Goal: Communication & Community: Participate in discussion

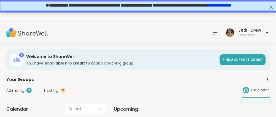
click at [138, 12] on div "Your session “ Open Mic & Open Hearts ” has started. Click here to enter!" at bounding box center [138, 6] width 276 height 13
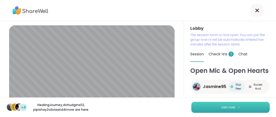
click at [194, 106] on button "Join now" at bounding box center [230, 107] width 78 height 11
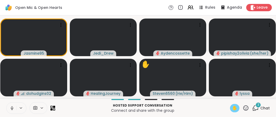
click at [235, 111] on span "✋" at bounding box center [234, 108] width 5 height 6
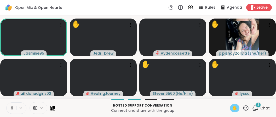
click at [235, 111] on span "✋" at bounding box center [234, 108] width 5 height 6
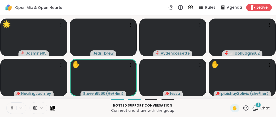
click at [247, 110] on icon at bounding box center [245, 107] width 5 height 5
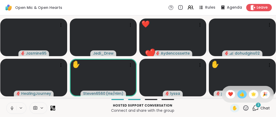
click at [237, 93] on div "👍" at bounding box center [241, 94] width 9 height 8
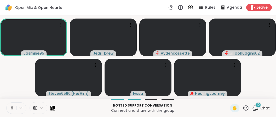
click at [10, 109] on icon at bounding box center [12, 108] width 5 height 5
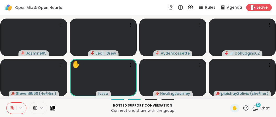
click at [244, 108] on icon at bounding box center [245, 108] width 7 height 7
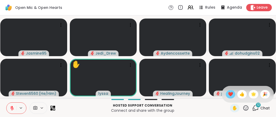
click at [226, 96] on div "❤️" at bounding box center [230, 94] width 9 height 8
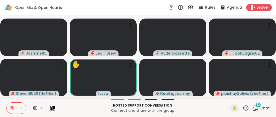
click at [256, 108] on icon at bounding box center [255, 108] width 7 height 7
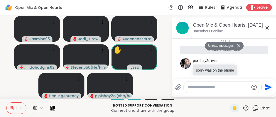
scroll to position [532, 0]
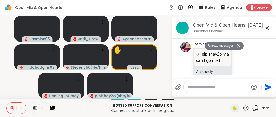
click at [239, 44] on button at bounding box center [239, 46] width 8 height 8
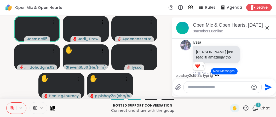
scroll to position [1, 0]
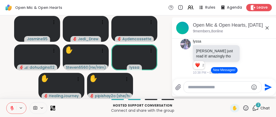
click at [227, 72] on button "New Messages!" at bounding box center [224, 70] width 26 height 6
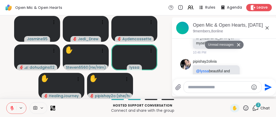
scroll to position [613, 0]
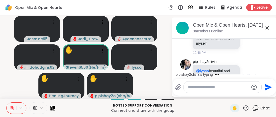
click at [254, 73] on icon at bounding box center [254, 76] width 5 height 6
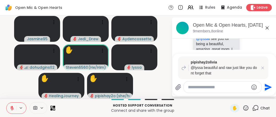
scroll to position [762, 0]
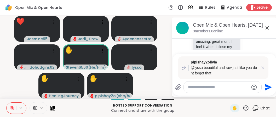
click at [210, 91] on div at bounding box center [223, 86] width 78 height 11
click at [208, 89] on textarea "Type your message" at bounding box center [218, 87] width 61 height 5
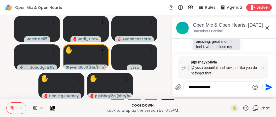
type textarea "**********"
click at [269, 89] on icon "Send" at bounding box center [269, 87] width 7 height 7
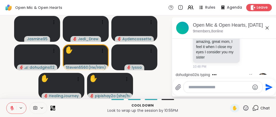
scroll to position [795, 0]
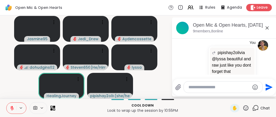
click at [221, 90] on textarea "Type your message" at bounding box center [218, 87] width 61 height 5
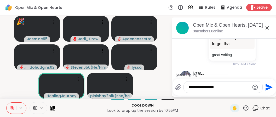
scroll to position [851, 0]
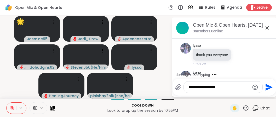
type textarea "**********"
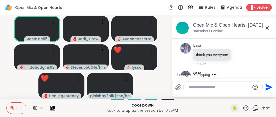
scroll to position [878, 0]
